Goal: Task Accomplishment & Management: Use online tool/utility

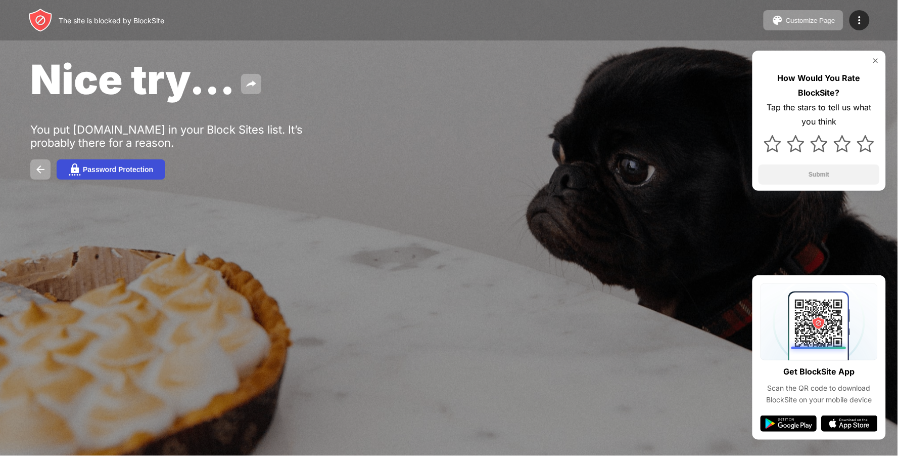
click at [124, 167] on div "Password Protection" at bounding box center [118, 169] width 70 height 8
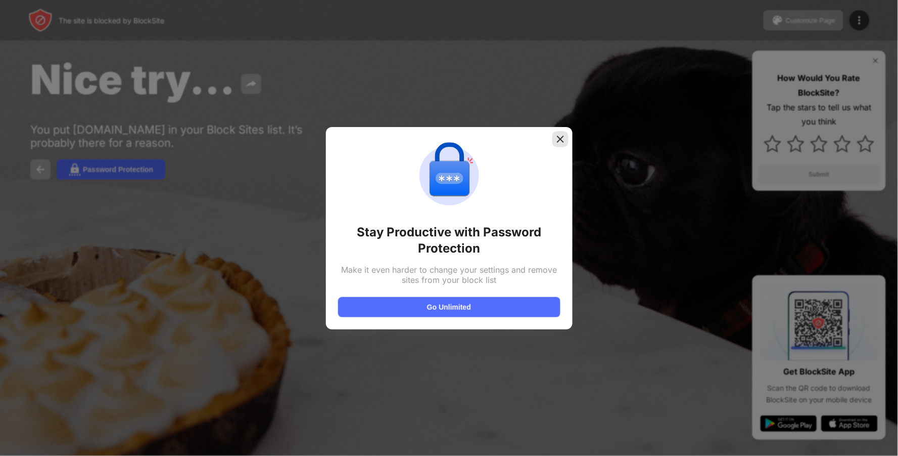
click at [558, 137] on img at bounding box center [561, 139] width 10 height 10
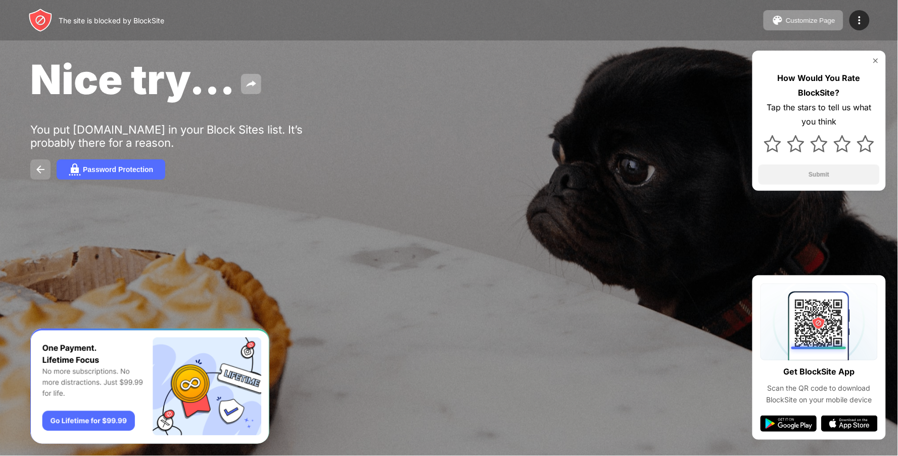
click at [47, 164] on button at bounding box center [40, 169] width 20 height 20
